Goal: Information Seeking & Learning: Check status

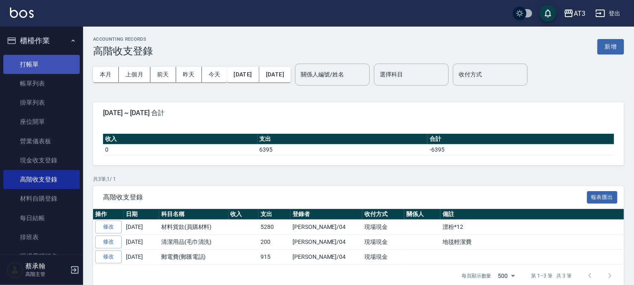
click at [34, 66] on link "打帳單" at bounding box center [41, 64] width 76 height 19
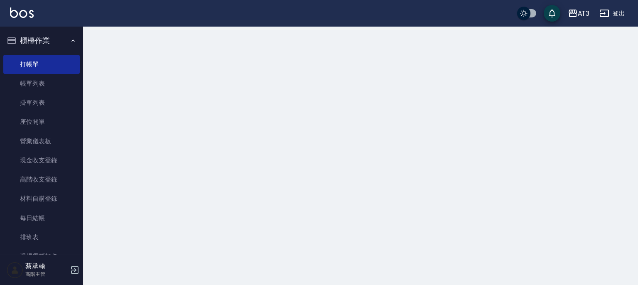
click at [31, 36] on button "櫃檯作業" at bounding box center [41, 41] width 76 height 22
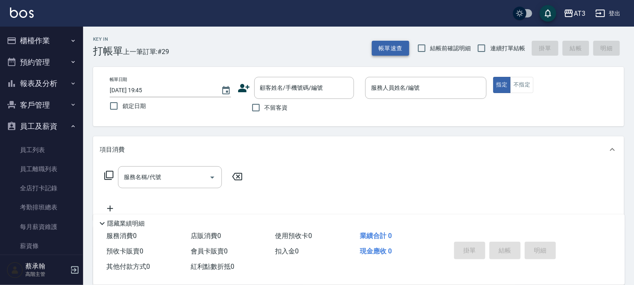
click at [389, 47] on button "帳單速查" at bounding box center [390, 48] width 37 height 15
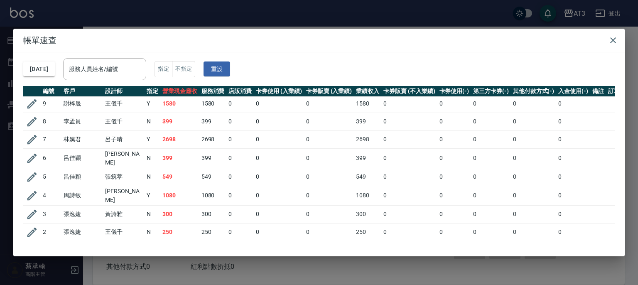
scroll to position [391, 0]
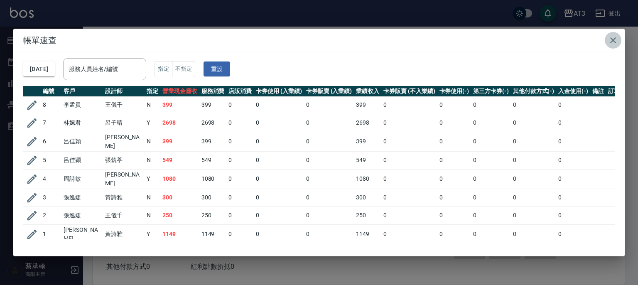
click at [612, 37] on icon "button" at bounding box center [613, 40] width 10 height 10
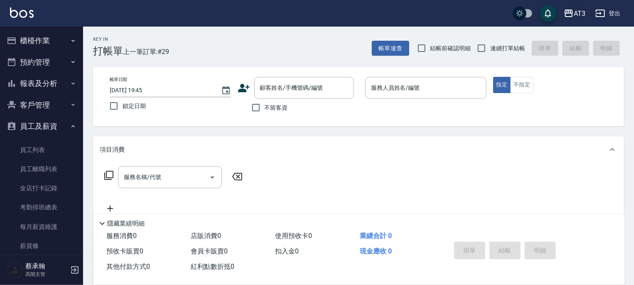
click at [579, 15] on div "AT3" at bounding box center [580, 13] width 12 height 10
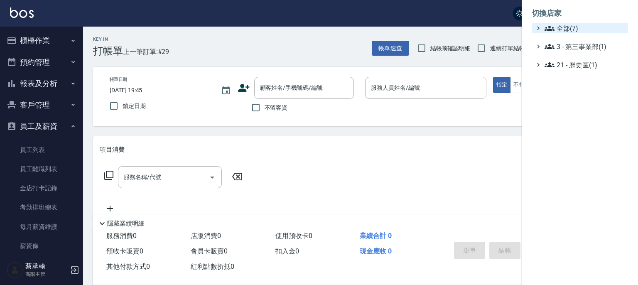
click at [557, 28] on span "全部(7)" at bounding box center [585, 28] width 80 height 10
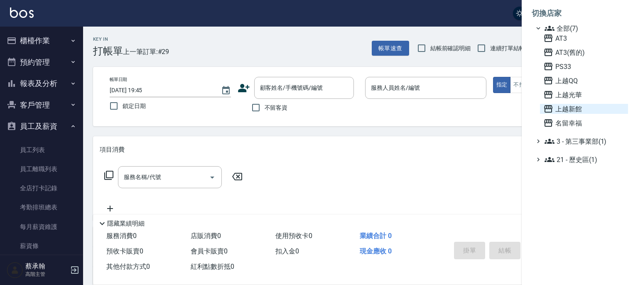
click at [566, 112] on span "上越新館" at bounding box center [584, 109] width 81 height 10
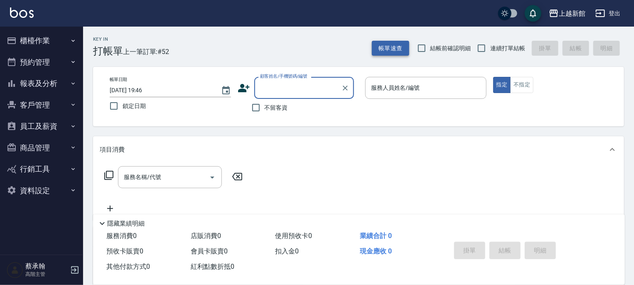
click at [389, 48] on button "帳單速查" at bounding box center [390, 48] width 37 height 15
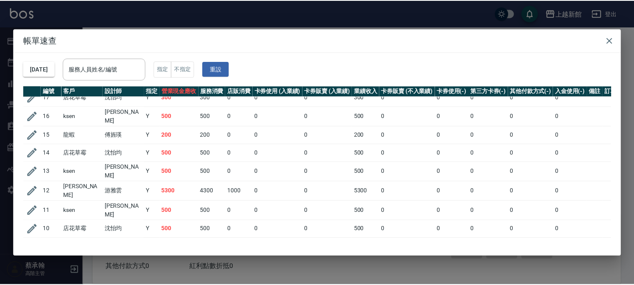
scroll to position [800, 0]
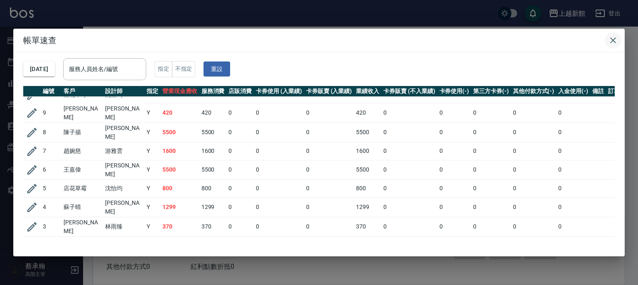
click at [614, 39] on icon "button" at bounding box center [613, 40] width 10 height 10
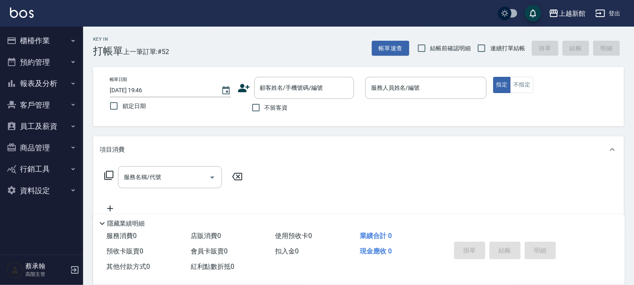
click at [32, 86] on button "報表及分析" at bounding box center [41, 84] width 76 height 22
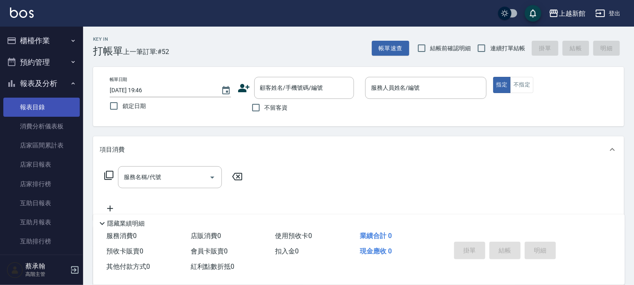
click at [30, 108] on link "報表目錄" at bounding box center [41, 107] width 76 height 19
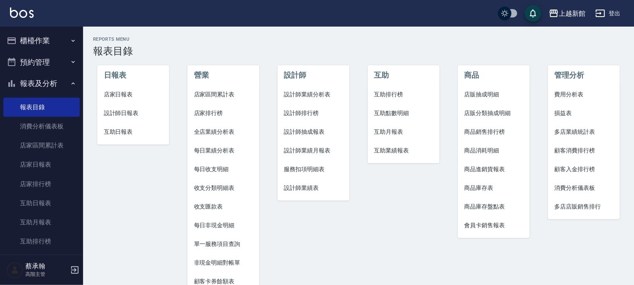
click at [124, 95] on span "店家日報表" at bounding box center [133, 94] width 59 height 9
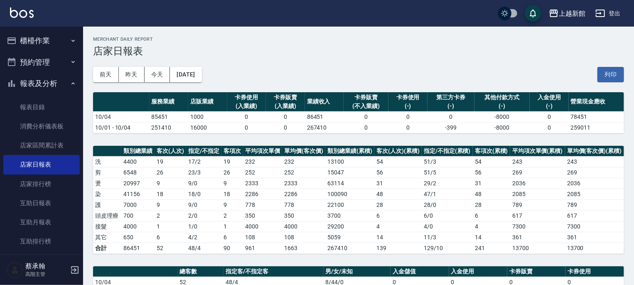
click at [610, 13] on button "登出" at bounding box center [608, 13] width 32 height 15
